Goal: Information Seeking & Learning: Learn about a topic

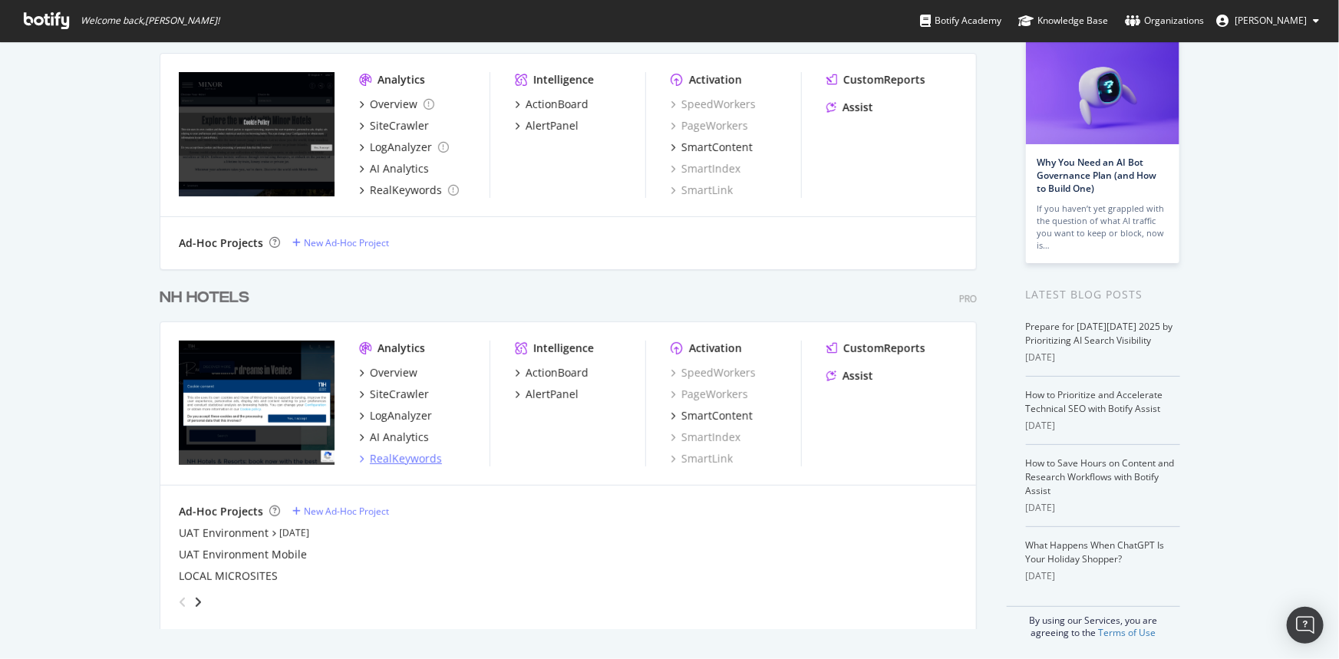
scroll to position [101, 0]
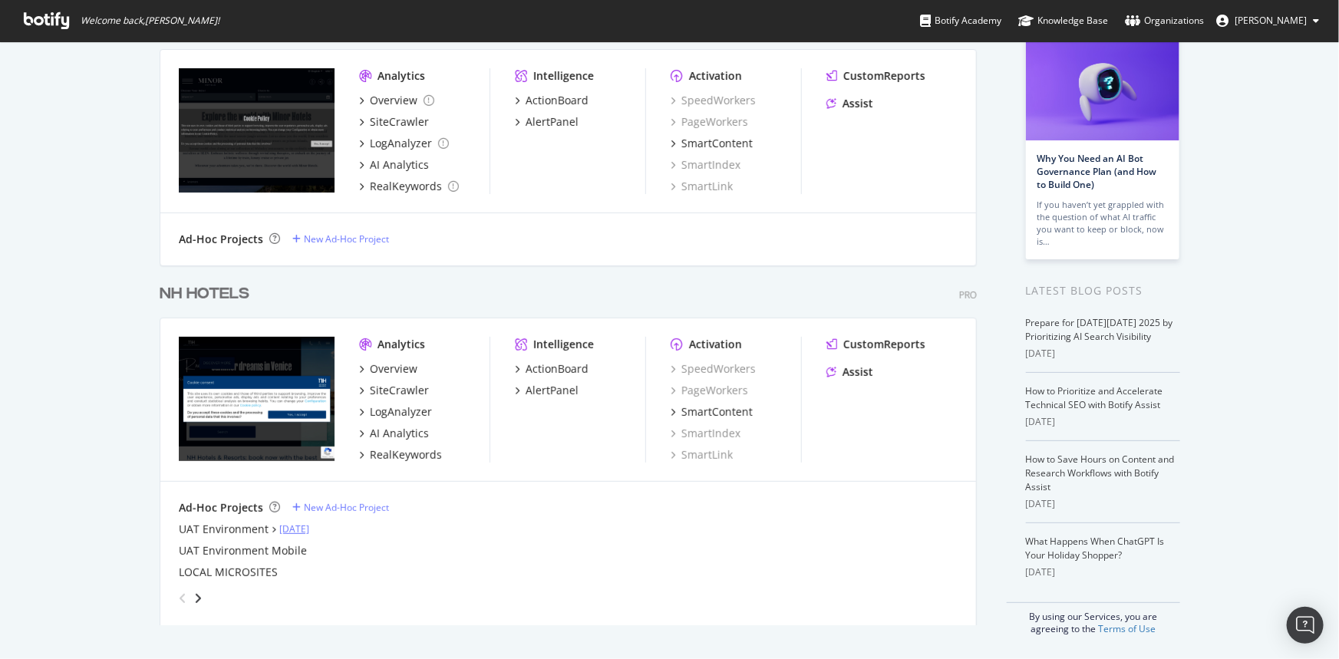
click at [298, 527] on link "[DATE]" at bounding box center [294, 529] width 30 height 13
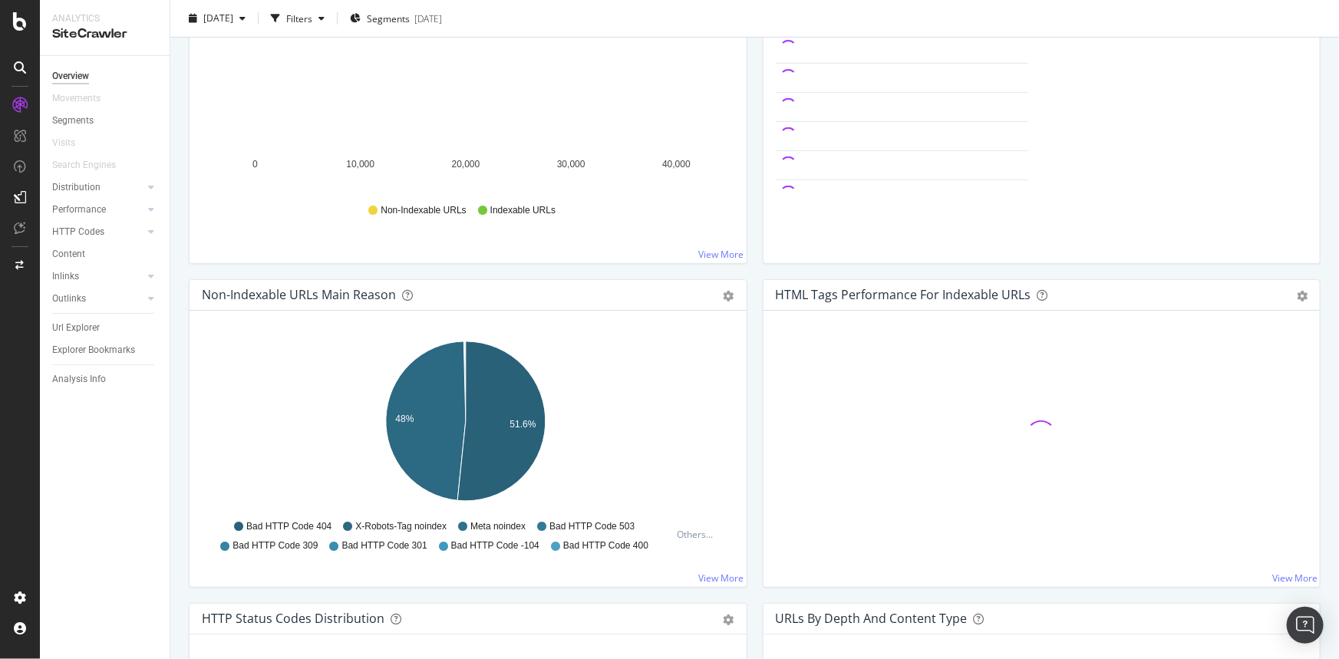
scroll to position [69, 0]
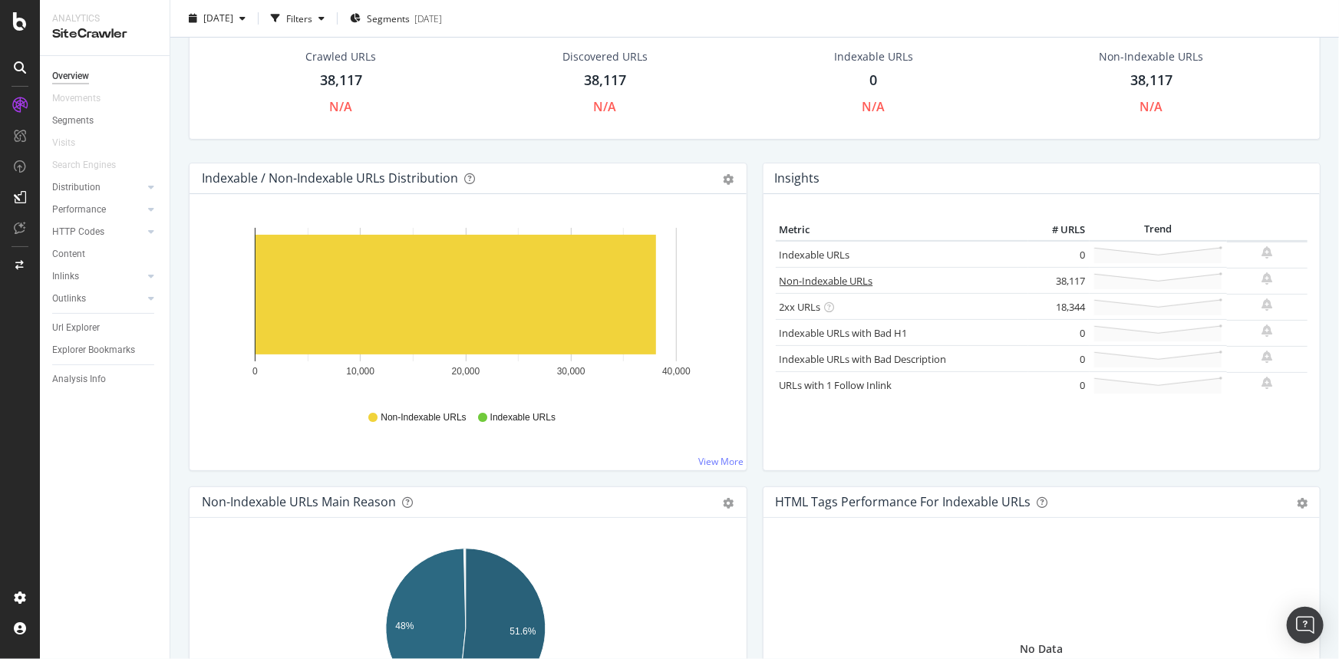
click at [824, 277] on link "Non-Indexable URLs" at bounding box center [827, 281] width 94 height 14
